Goal: Transaction & Acquisition: Subscribe to service/newsletter

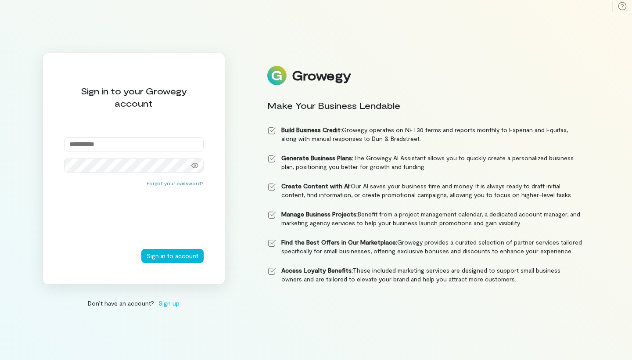
type input "**********"
click at [173, 255] on button "Sign in to account" at bounding box center [172, 256] width 62 height 14
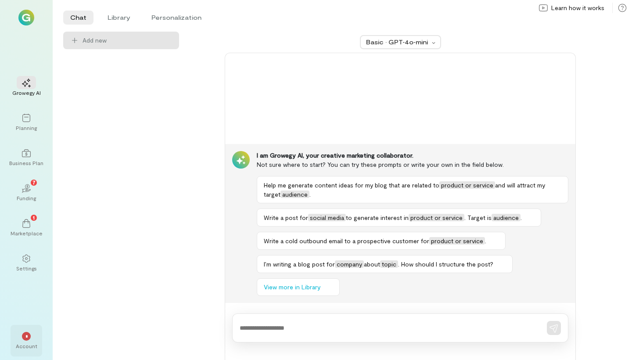
click at [24, 329] on div "*" at bounding box center [26, 335] width 19 height 13
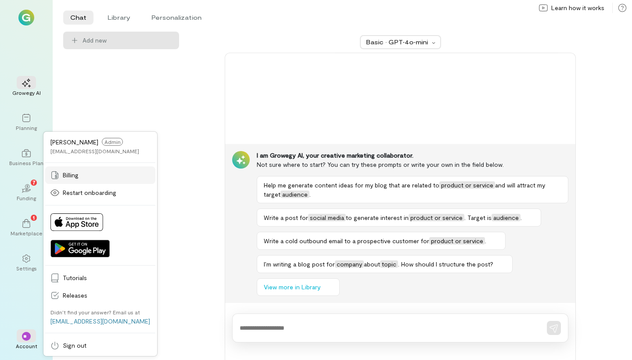
click at [86, 171] on span "Billing" at bounding box center [106, 175] width 87 height 9
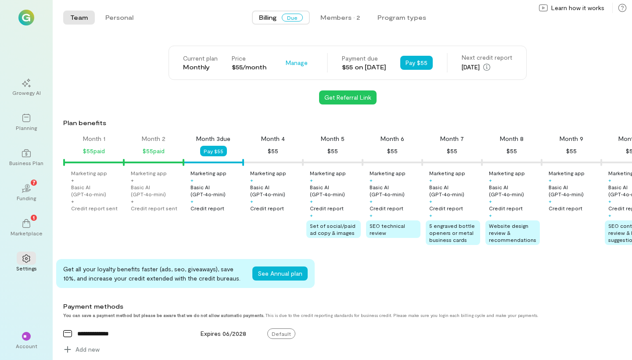
scroll to position [0, 30]
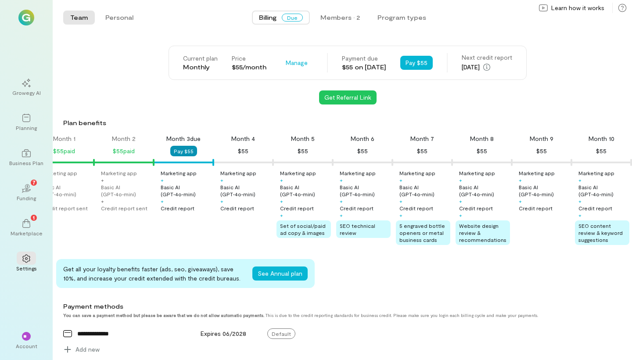
click at [184, 151] on button "Pay $55" at bounding box center [183, 151] width 27 height 11
